Goal: Task Accomplishment & Management: Manage account settings

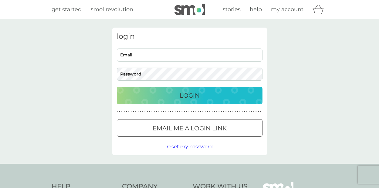
type input "[EMAIL_ADDRESS][DOMAIN_NAME]"
click at [0, 0] on button "Preferences" at bounding box center [0, 0] width 0 height 0
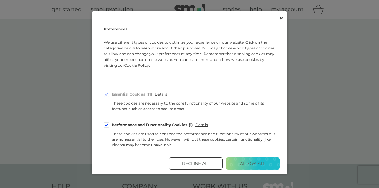
click at [244, 165] on button "Allow All" at bounding box center [253, 163] width 54 height 12
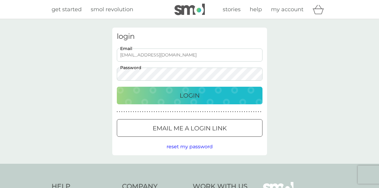
click at [207, 106] on div "login [EMAIL_ADDRESS][DOMAIN_NAME] Email Password Login ● ● ● ● ● ● ● ● ● ● ● ●…" at bounding box center [189, 92] width 155 height 128
click at [206, 102] on button "Login" at bounding box center [190, 96] width 146 height 18
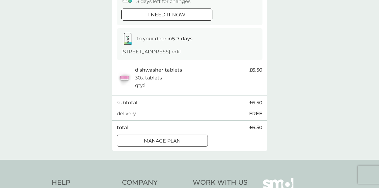
scroll to position [76, 0]
click at [169, 140] on div at bounding box center [169, 140] width 0 height 0
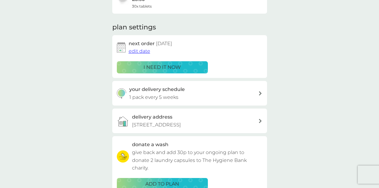
scroll to position [69, 0]
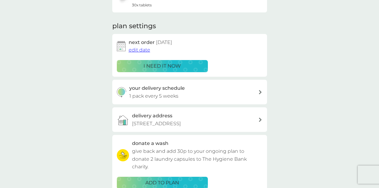
click at [243, 91] on div "your delivery schedule 1 pack every 5 weeks" at bounding box center [193, 91] width 129 height 15
select select "35"
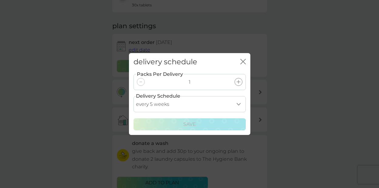
click at [295, 66] on div "delivery schedule close Packs Per Delivery 1 Delivery Schedule every 1 week eve…" at bounding box center [189, 94] width 379 height 188
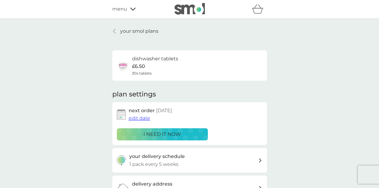
scroll to position [0, 0]
click at [140, 120] on span "edit date" at bounding box center [140, 119] width 22 height 6
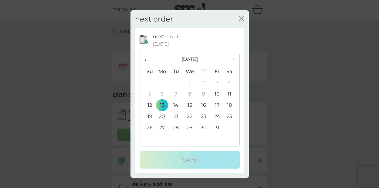
click at [233, 59] on span "›" at bounding box center [231, 59] width 6 height 13
click at [202, 106] on td "13" at bounding box center [203, 105] width 14 height 11
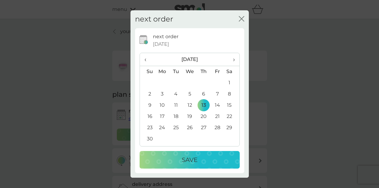
click at [206, 156] on div "Save" at bounding box center [190, 160] width 88 height 10
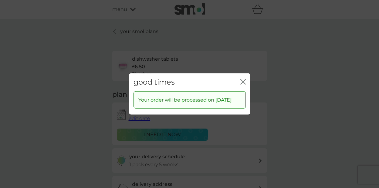
click at [242, 79] on icon "close" at bounding box center [242, 81] width 5 height 5
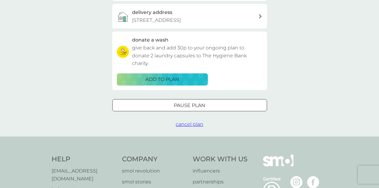
scroll to position [173, 0]
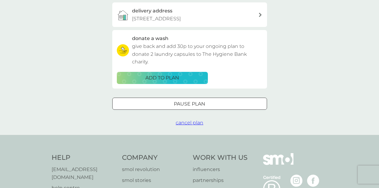
click at [230, 104] on div "Pause plan" at bounding box center [189, 104] width 154 height 8
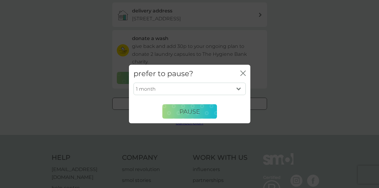
click at [242, 72] on icon "close" at bounding box center [241, 73] width 2 height 5
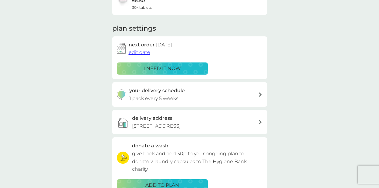
scroll to position [66, 0]
click at [138, 53] on span "edit date" at bounding box center [140, 53] width 22 height 6
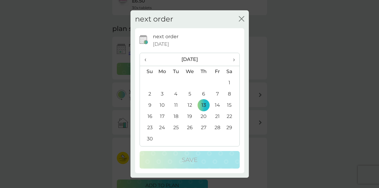
click at [240, 18] on icon "close" at bounding box center [240, 18] width 2 height 5
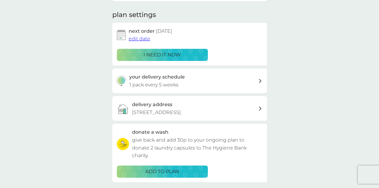
scroll to position [0, 0]
